Goal: Task Accomplishment & Management: Manage account settings

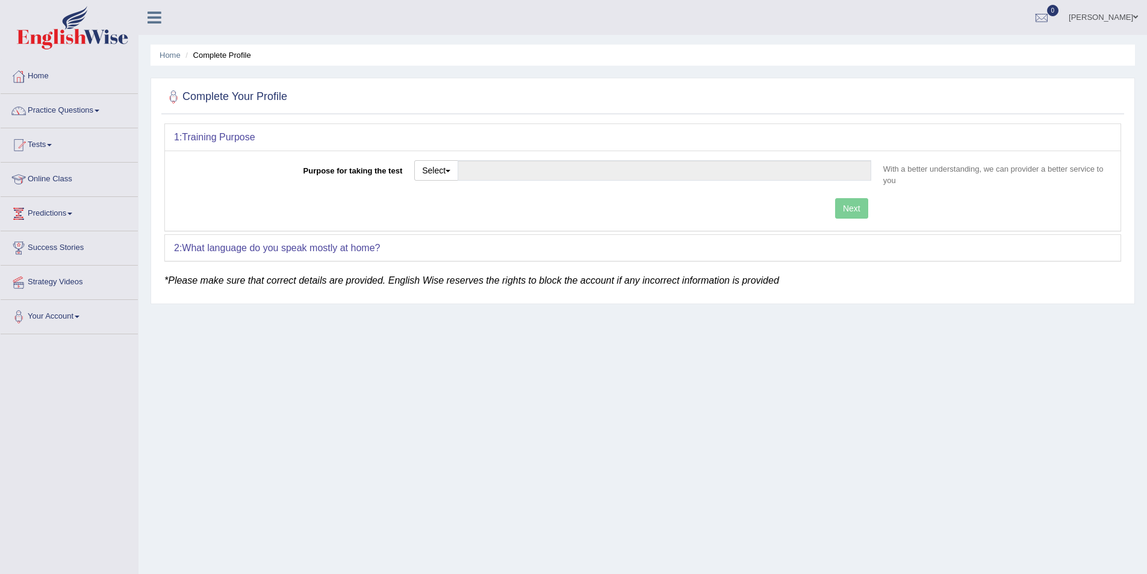
click at [53, 171] on link "Online Class" at bounding box center [69, 178] width 137 height 30
click at [1116, 20] on link "Abigail Annor" at bounding box center [1103, 15] width 87 height 31
click at [1052, 166] on link "Log out" at bounding box center [1081, 169] width 130 height 28
